Goal: Information Seeking & Learning: Learn about a topic

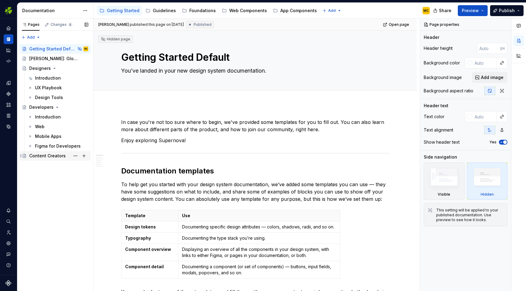
click at [57, 157] on div "Content Creators" at bounding box center [47, 156] width 37 height 6
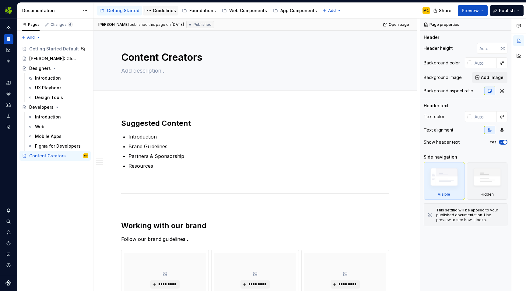
click at [158, 10] on div "Guidelines" at bounding box center [164, 11] width 23 height 6
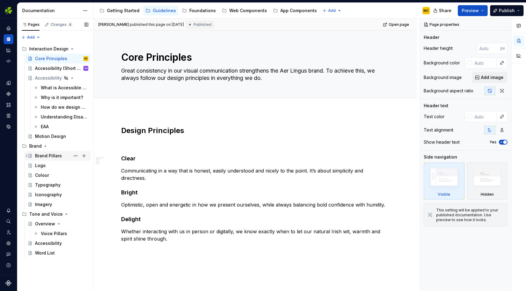
click at [61, 157] on div "Brand Pillars" at bounding box center [61, 156] width 53 height 9
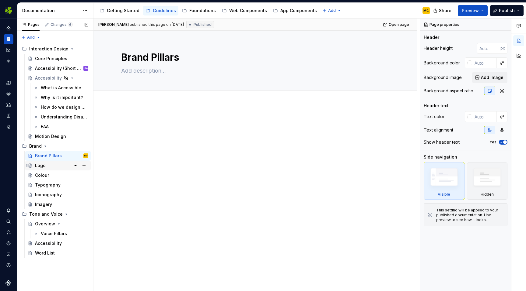
click at [47, 167] on div "Logo" at bounding box center [61, 166] width 53 height 9
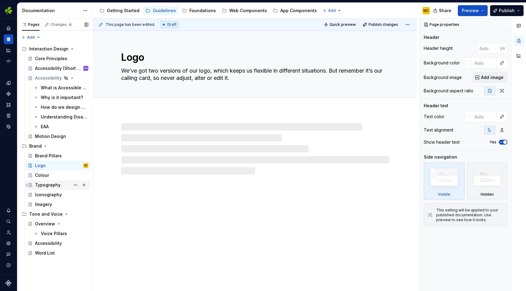
click at [48, 186] on div "Typography" at bounding box center [48, 185] width 26 height 6
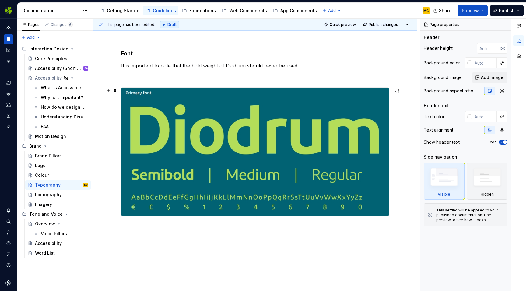
scroll to position [69, 0]
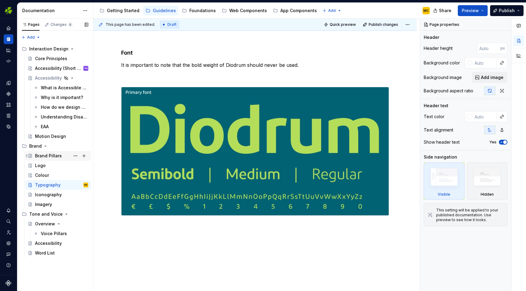
click at [52, 157] on div "Brand Pillars" at bounding box center [48, 156] width 27 height 6
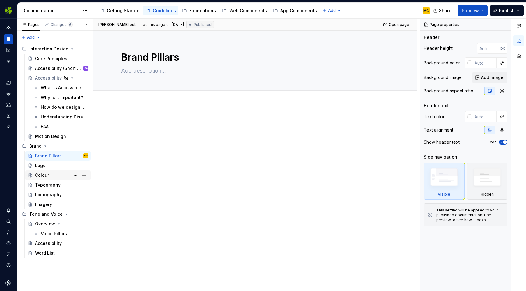
click at [51, 176] on div "Colour" at bounding box center [61, 175] width 53 height 9
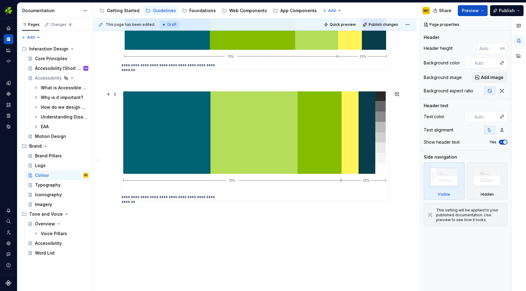
scroll to position [587, 0]
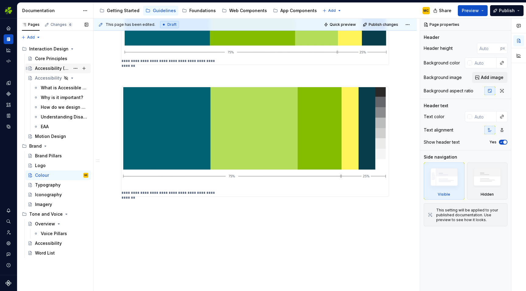
click at [47, 67] on div "Accessibility (Short version)" at bounding box center [52, 68] width 35 height 6
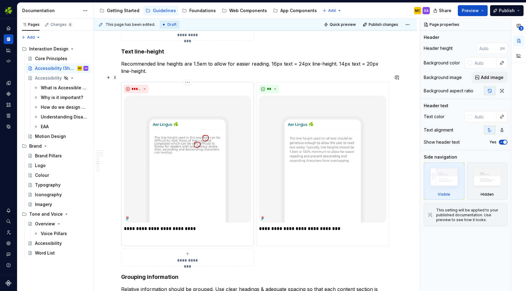
scroll to position [1059, 0]
click at [147, 85] on button "*****" at bounding box center [136, 89] width 25 height 9
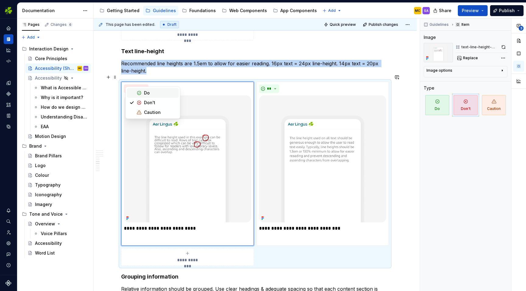
click at [403, 126] on div "**********" at bounding box center [254, 212] width 323 height 2335
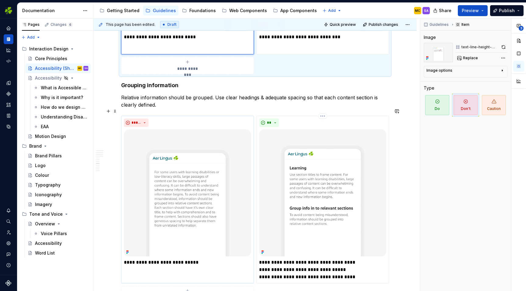
scroll to position [1251, 0]
click at [46, 61] on div "Core Principles" at bounding box center [51, 59] width 32 height 6
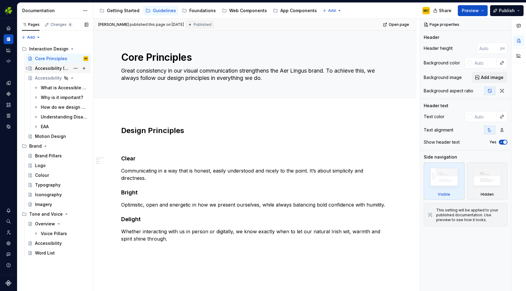
click at [52, 67] on div "Accessibility (Short version)" at bounding box center [52, 68] width 35 height 6
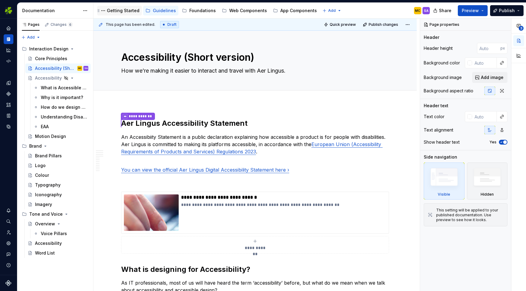
click at [122, 9] on div "Getting Started" at bounding box center [123, 11] width 33 height 6
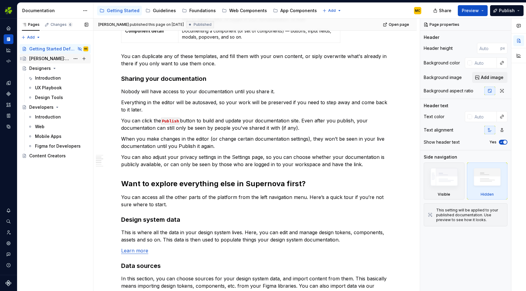
scroll to position [231, 0]
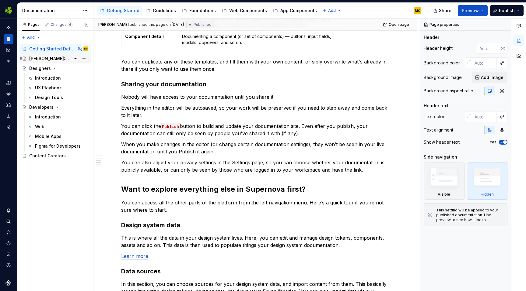
click at [49, 57] on div "[PERSON_NAME]: Global Experience Language" at bounding box center [49, 59] width 41 height 6
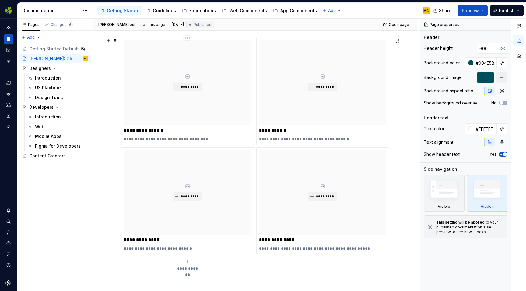
scroll to position [204, 0]
click at [161, 9] on div "Guidelines" at bounding box center [164, 11] width 23 height 6
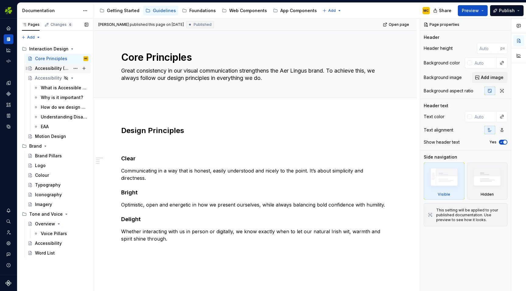
click at [55, 66] on div "Accessibility (Short version)" at bounding box center [52, 68] width 35 height 6
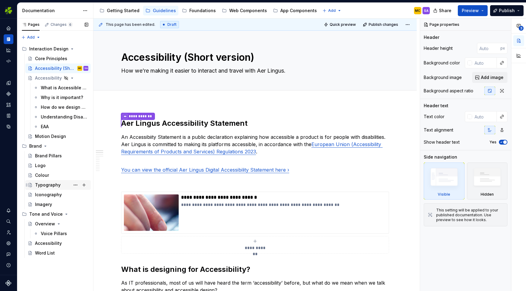
click at [54, 183] on div "Typography" at bounding box center [48, 185] width 26 height 6
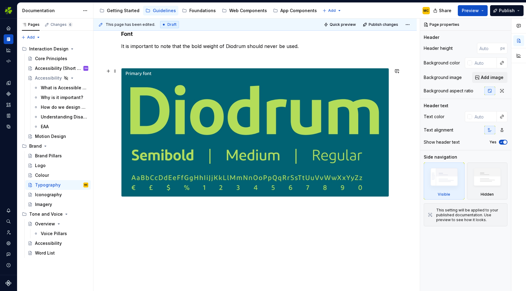
scroll to position [87, 0]
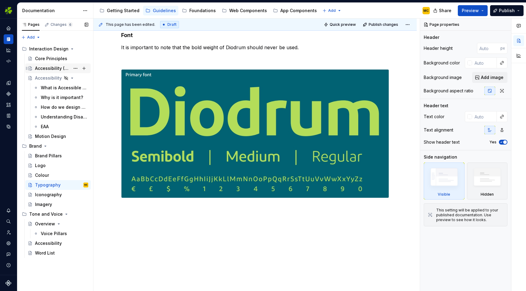
click at [59, 68] on div "Accessibility (Short version)" at bounding box center [52, 68] width 35 height 6
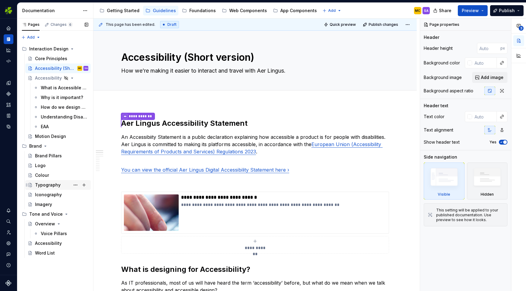
click at [49, 185] on div "Typography" at bounding box center [48, 185] width 26 height 6
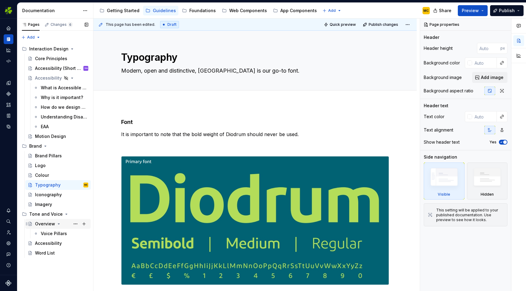
click at [44, 224] on div "Overview" at bounding box center [45, 224] width 20 height 6
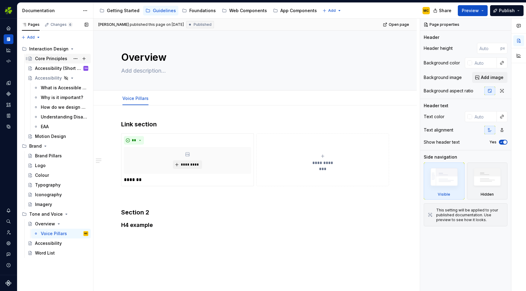
click at [48, 62] on div "Core Principles" at bounding box center [61, 58] width 53 height 9
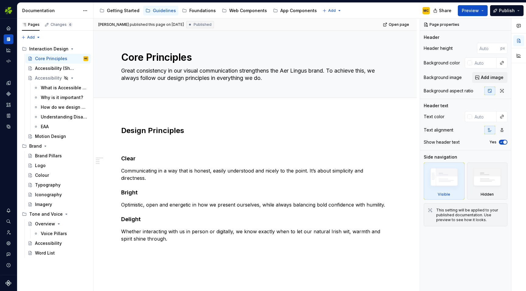
type textarea "*"
